Goal: Task Accomplishment & Management: Complete application form

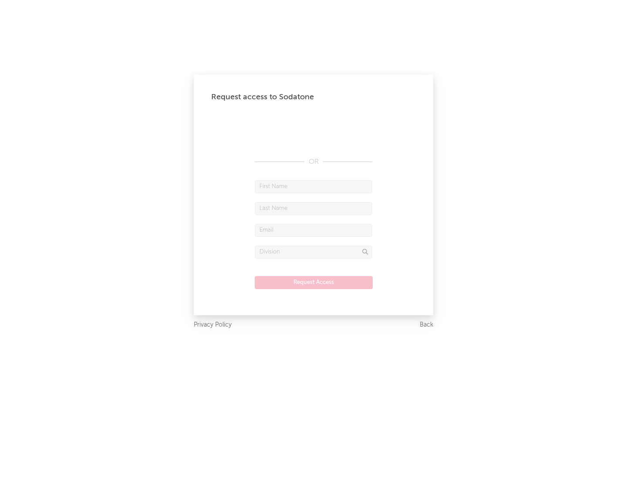
click at [314, 186] on input "text" at bounding box center [314, 186] width 118 height 13
type input "[PERSON_NAME]"
click at [314, 208] on input "text" at bounding box center [314, 208] width 118 height 13
type input "[PERSON_NAME]"
click at [314, 230] on input "text" at bounding box center [314, 230] width 118 height 13
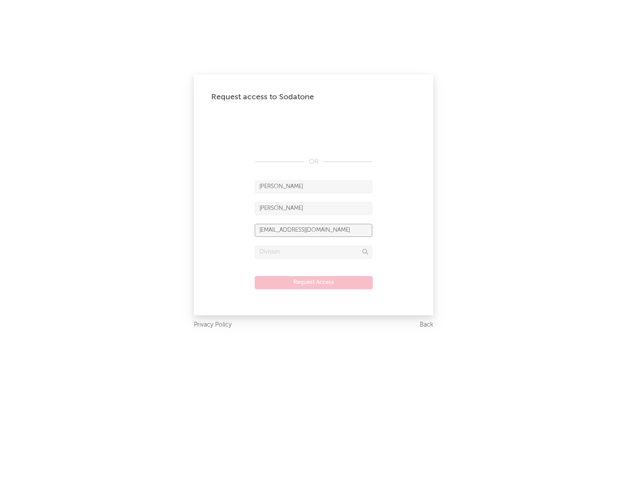
type input "[EMAIL_ADDRESS][DOMAIN_NAME]"
click at [314, 252] on input "text" at bounding box center [314, 252] width 118 height 13
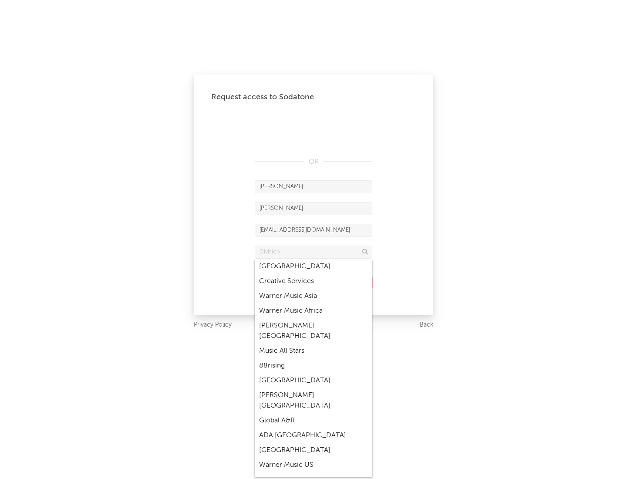
click at [314, 344] on div "Music All Stars" at bounding box center [314, 351] width 118 height 15
type input "Music All Stars"
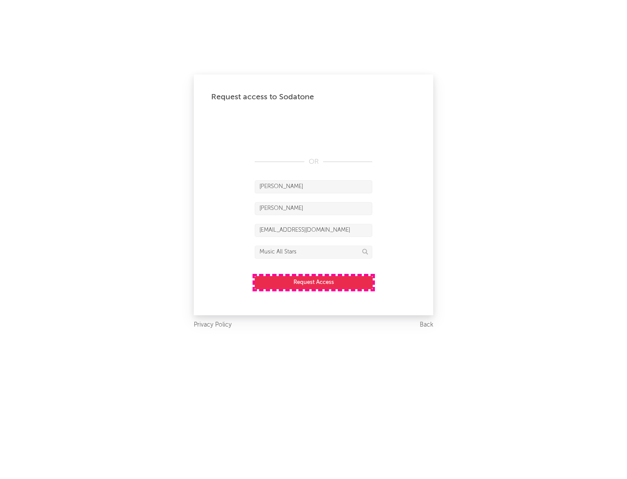
click at [314, 282] on button "Request Access" at bounding box center [314, 282] width 118 height 13
